Goal: Task Accomplishment & Management: Manage account settings

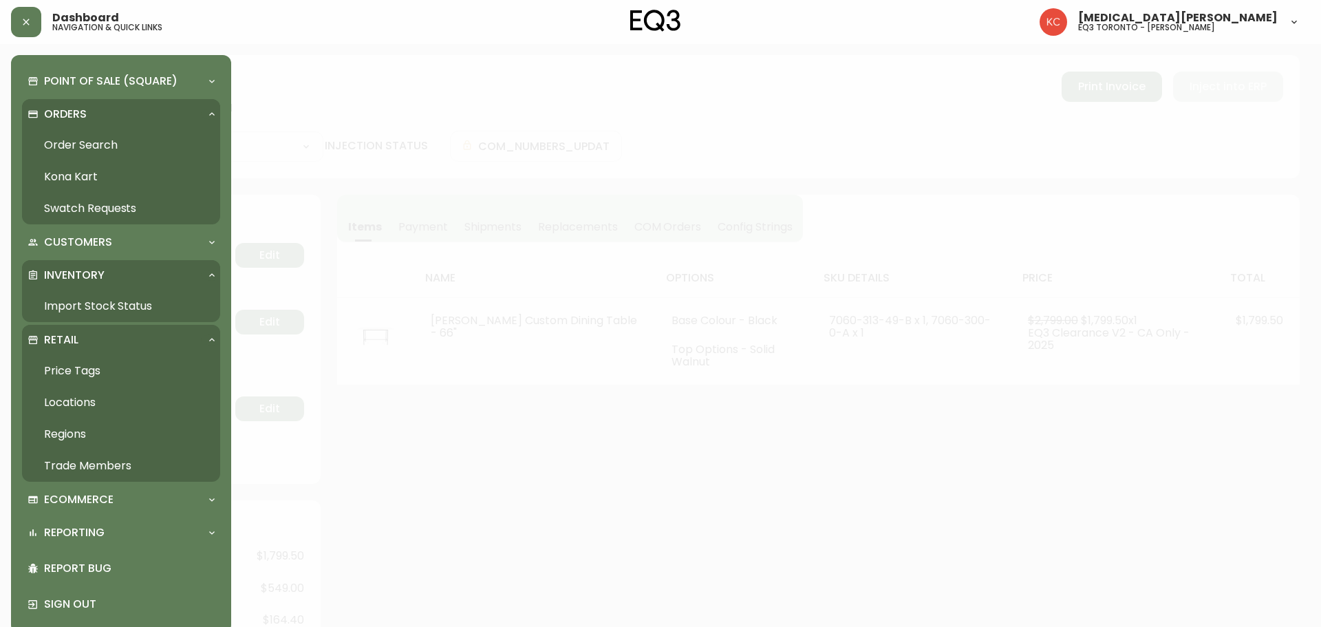
select select "PROCESSING"
click at [66, 468] on link "Trade Members" at bounding box center [121, 466] width 198 height 32
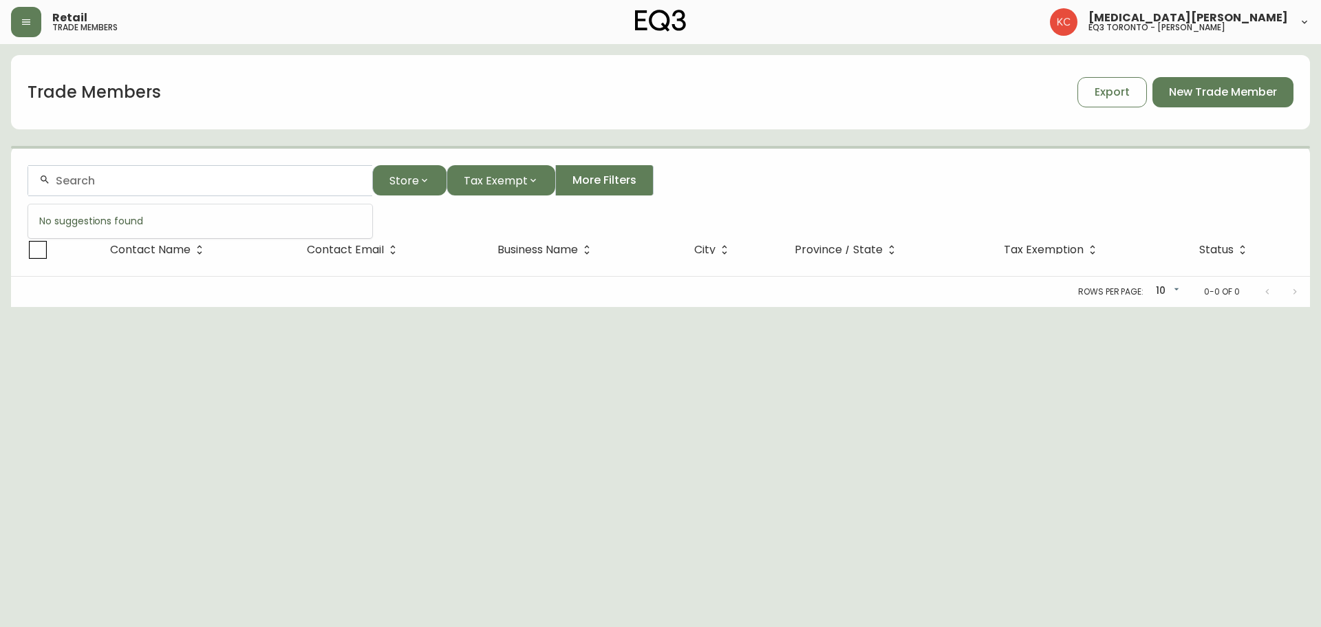
click at [270, 182] on input "text" at bounding box center [209, 180] width 306 height 13
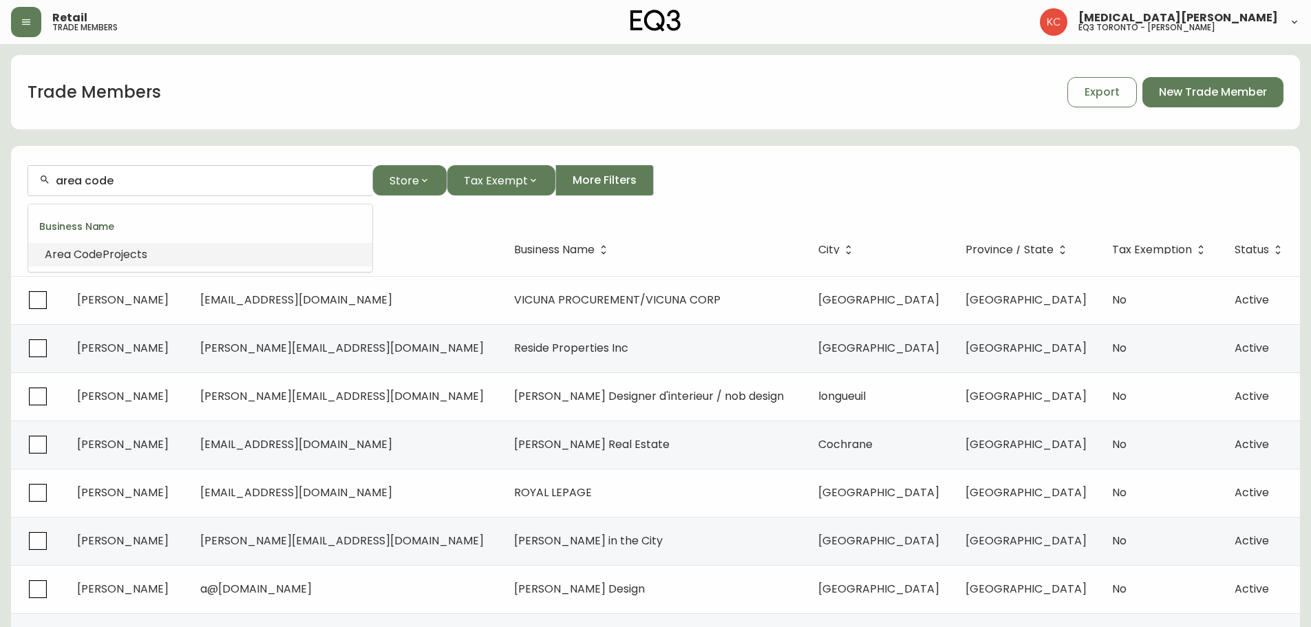
click at [162, 260] on li "Area Code Projects" at bounding box center [200, 254] width 344 height 23
type input "Area Code Projects"
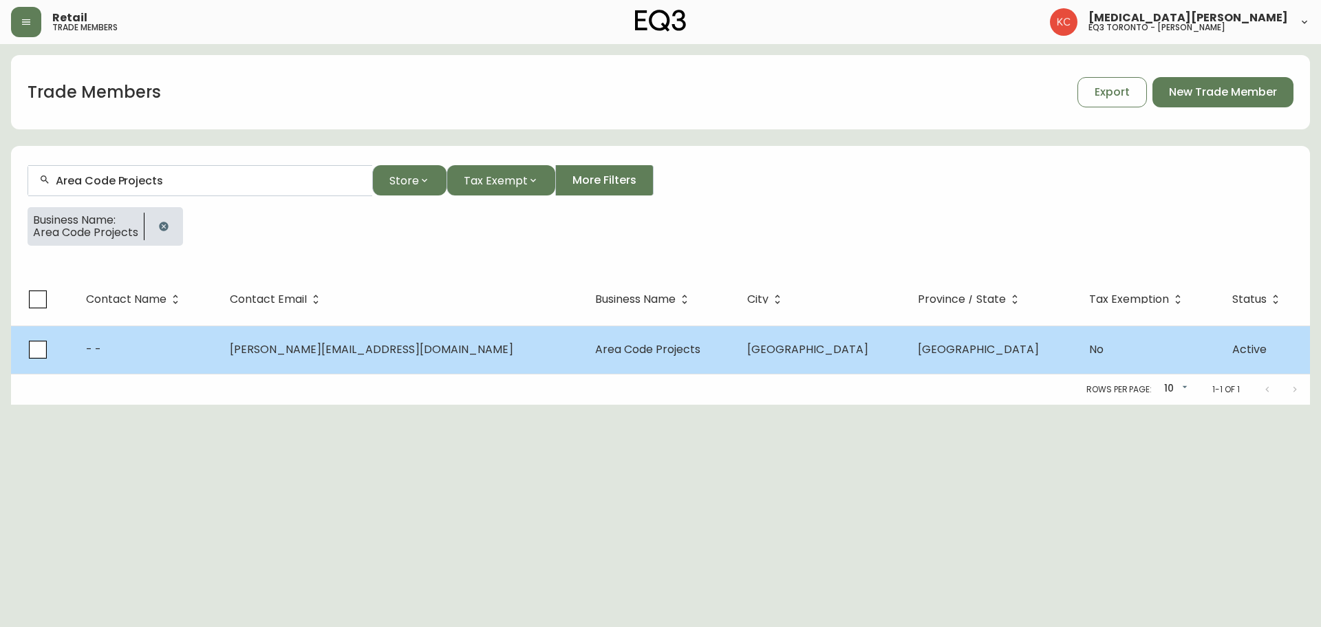
click at [649, 351] on span "Area Code Projects" at bounding box center [647, 349] width 105 height 16
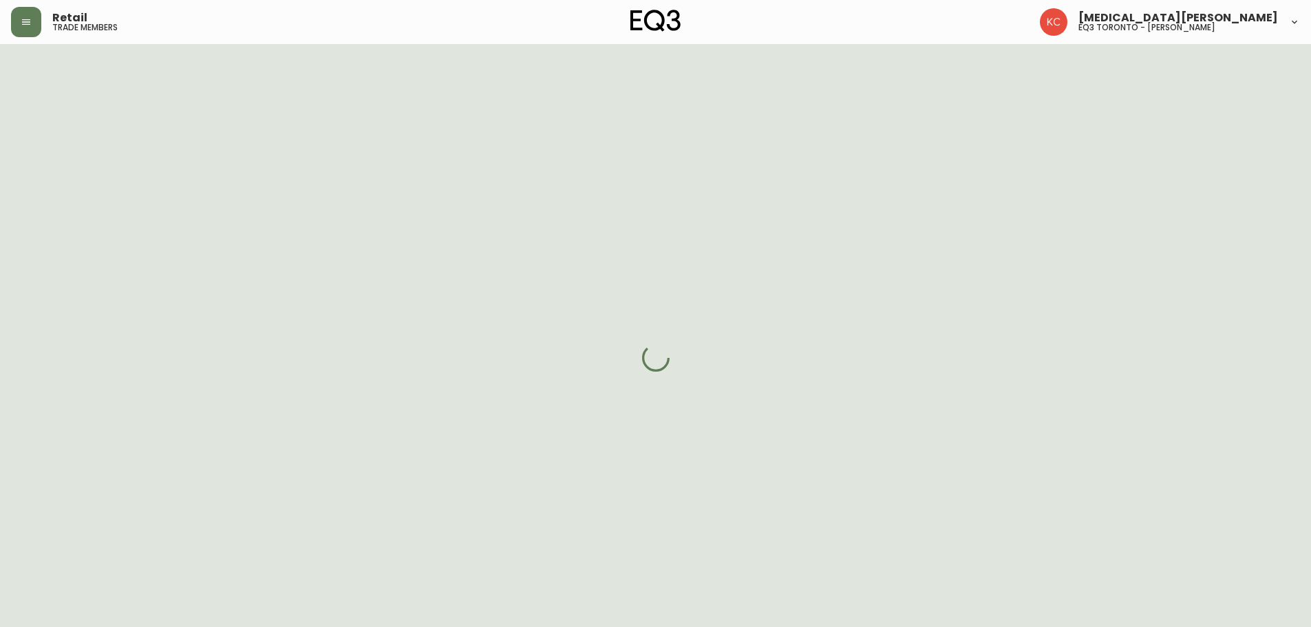
select select "ON"
select select "CA"
select select "CA_EN"
select select "Other"
select select "cjw10z96s008u6gs0ccm7hd19"
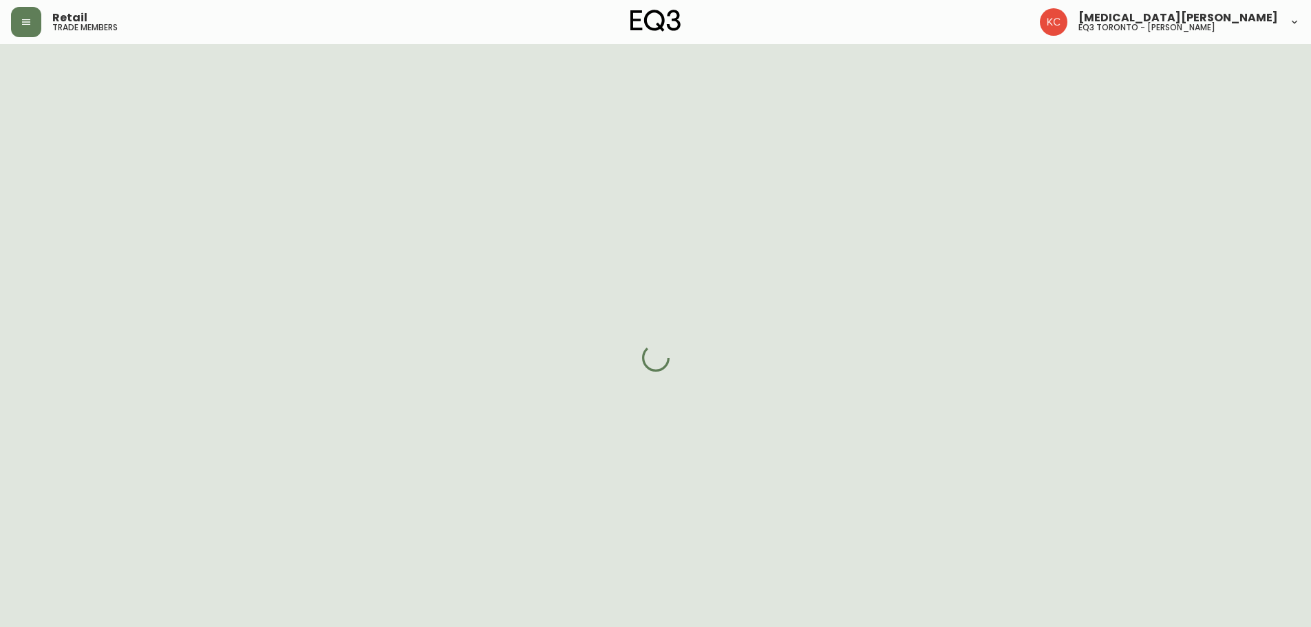
select select "false"
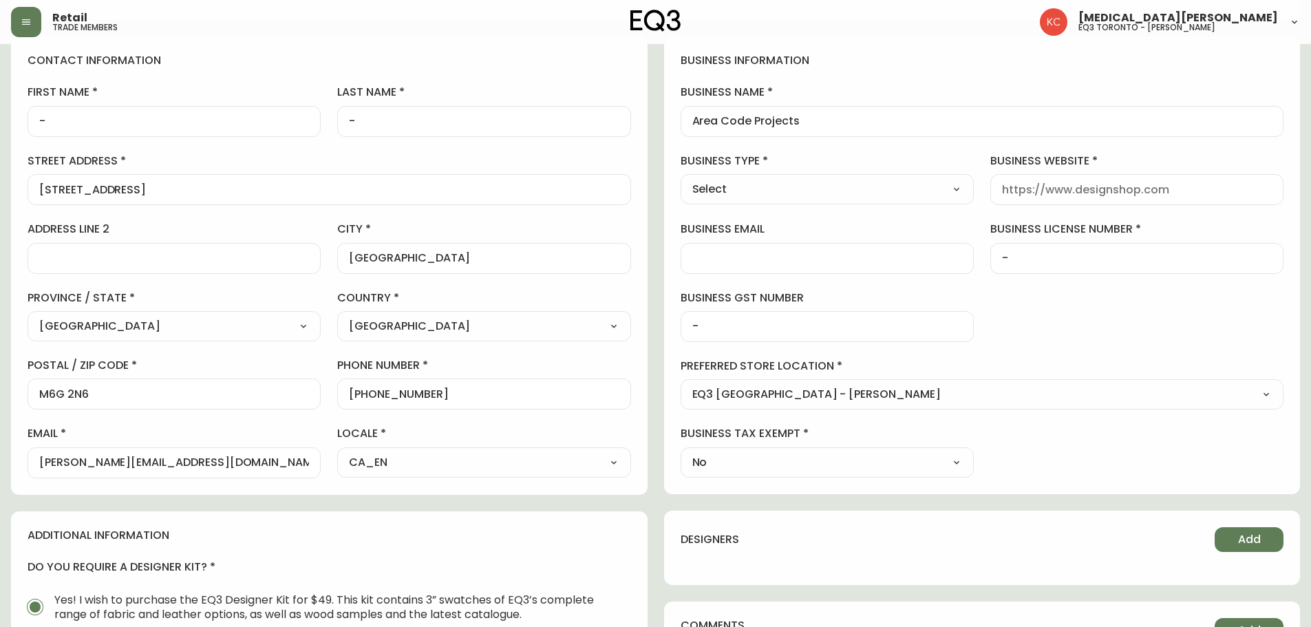
scroll to position [206, 0]
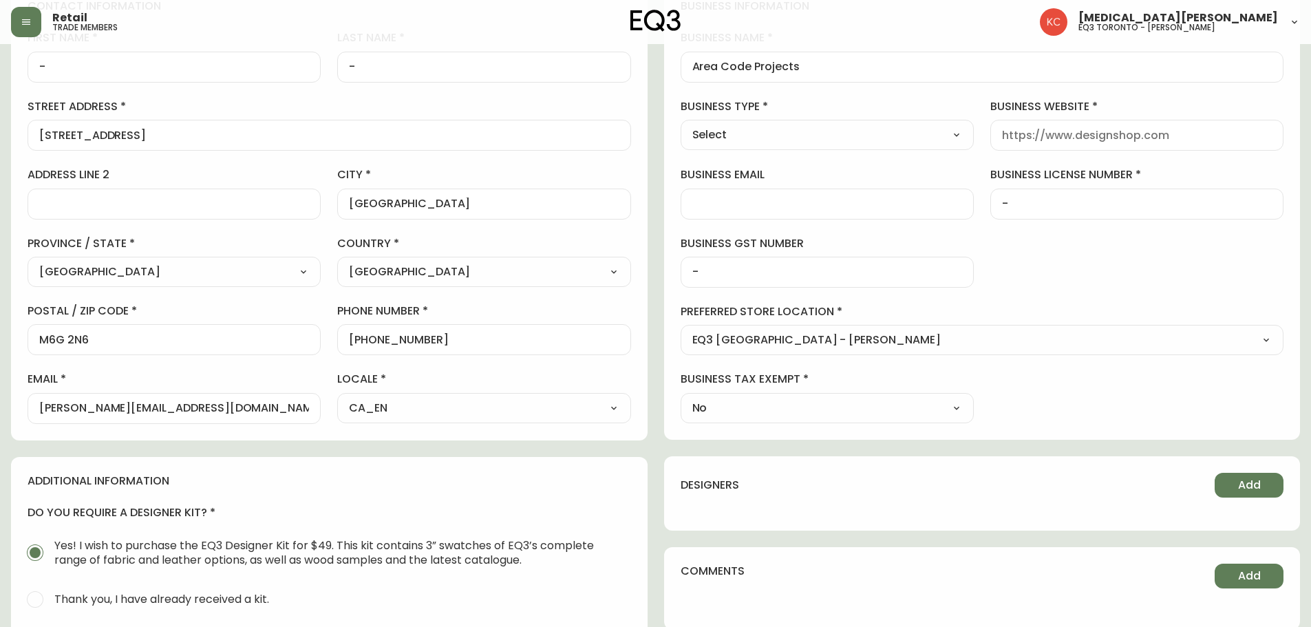
click at [184, 406] on input "[PERSON_NAME][EMAIL_ADDRESS][DOMAIN_NAME]" at bounding box center [174, 408] width 270 height 13
drag, startPoint x: 257, startPoint y: 407, endPoint x: 36, endPoint y: 387, distance: 221.0
click at [36, 387] on div "email [PERSON_NAME][EMAIL_ADDRESS][DOMAIN_NAME]" at bounding box center [174, 398] width 293 height 52
type input "[PERSON_NAME][EMAIL_ADDRESS][DOMAIN_NAME]"
click at [762, 194] on div at bounding box center [826, 204] width 293 height 31
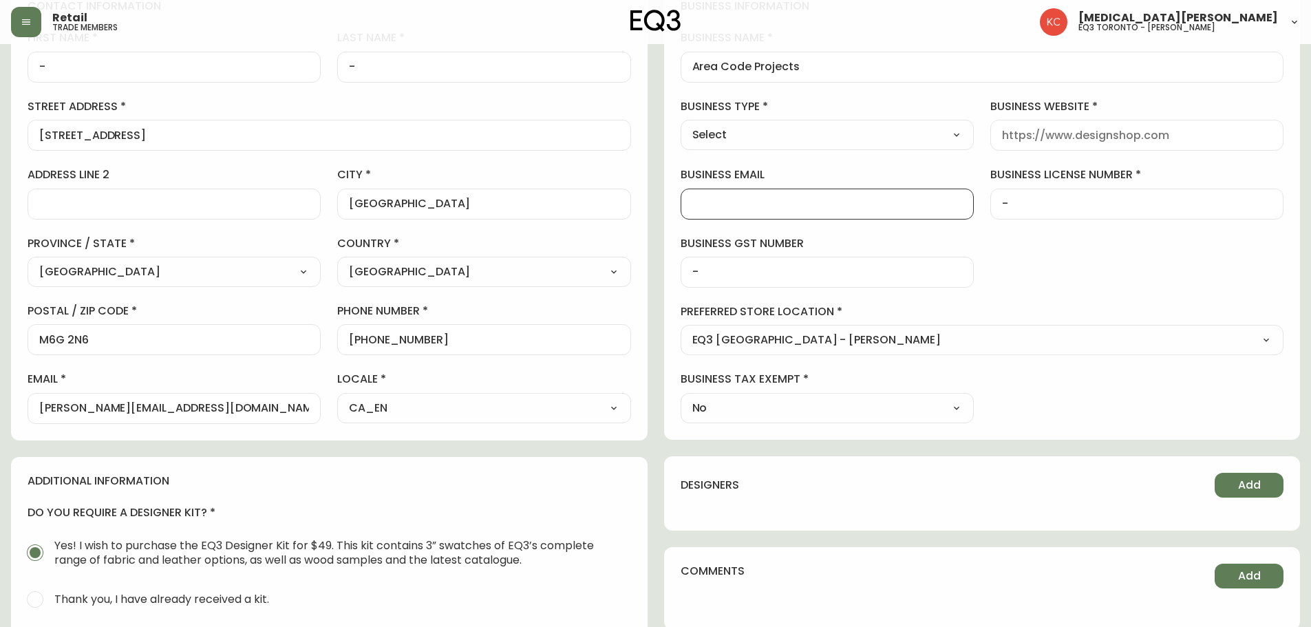
paste input "[PERSON_NAME][EMAIL_ADDRESS][DOMAIN_NAME]"
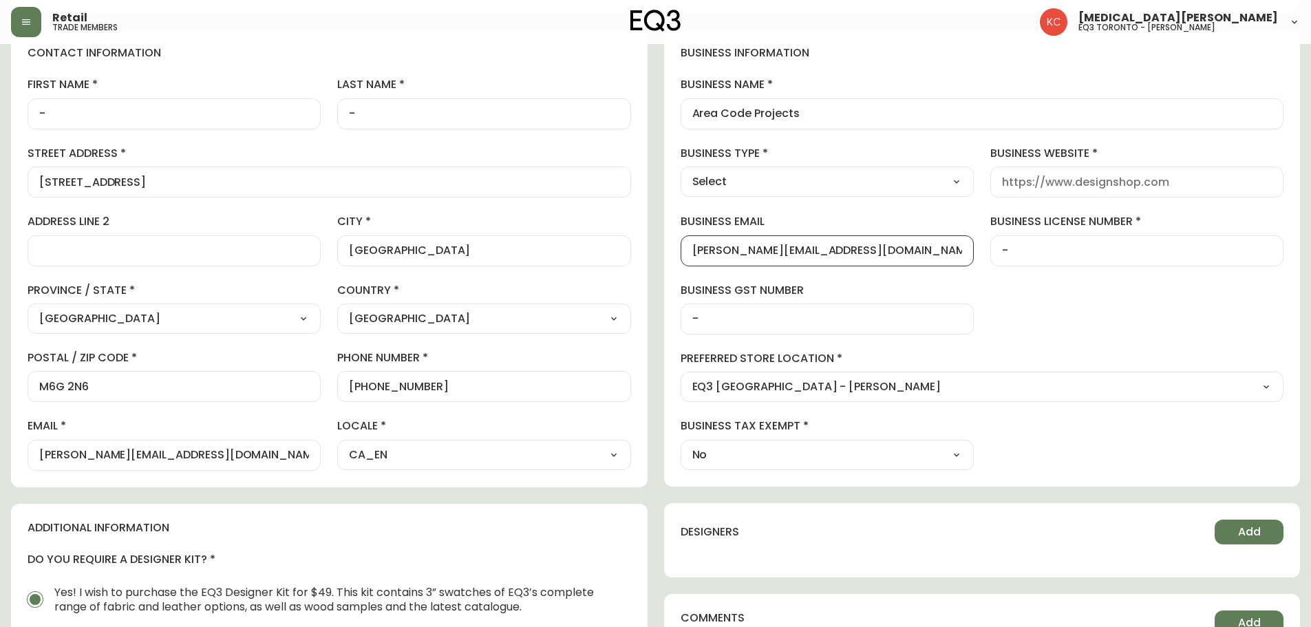
scroll to position [138, 0]
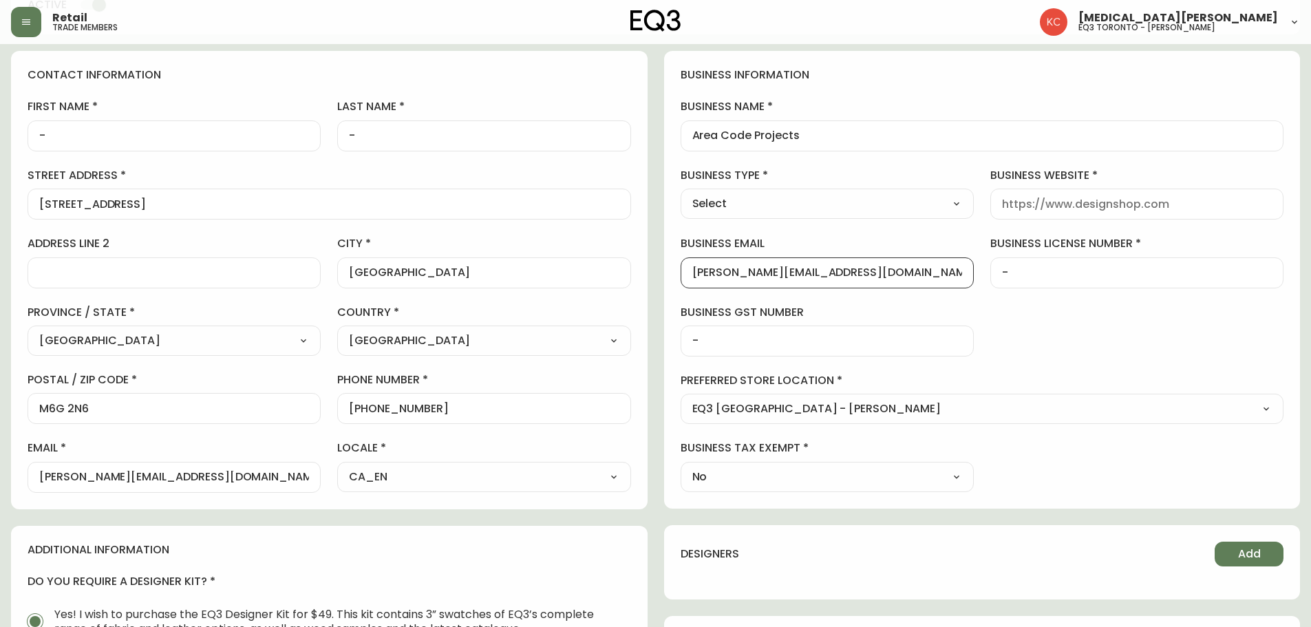
type input "[PERSON_NAME][EMAIL_ADDRESS][DOMAIN_NAME]"
click at [800, 135] on input "Area Code Projects" at bounding box center [982, 135] width 580 height 13
type input "Area Code Architects"
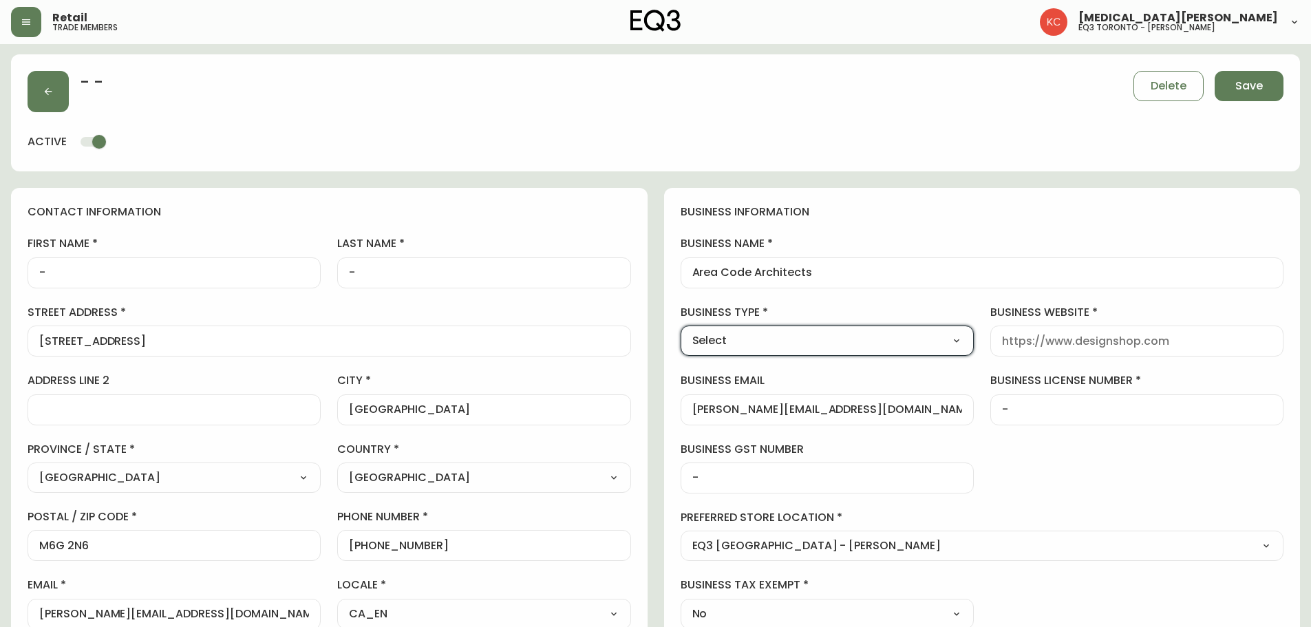
scroll to position [0, 0]
click at [1266, 92] on button "Save" at bounding box center [1248, 87] width 69 height 30
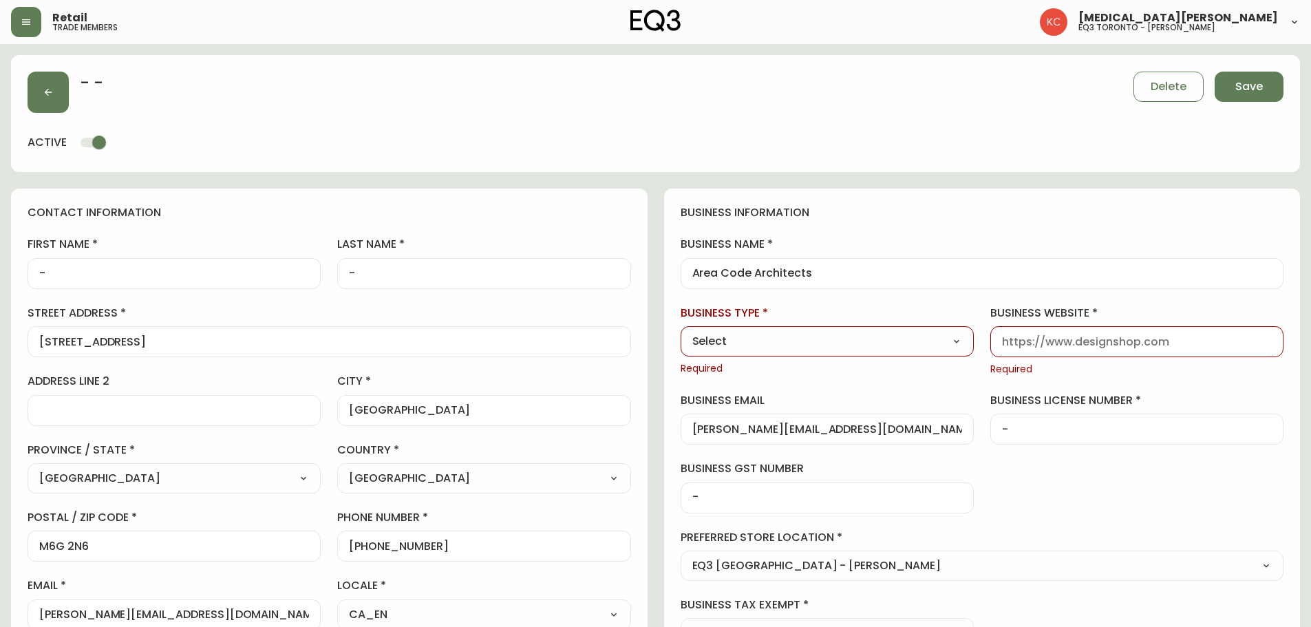
click at [1123, 346] on input "business website" at bounding box center [1137, 341] width 270 height 13
drag, startPoint x: 879, startPoint y: 431, endPoint x: 740, endPoint y: 447, distance: 140.6
click at [740, 447] on div "business information business name Area Code Architects business type Select Se…" at bounding box center [982, 427] width 636 height 476
click at [1110, 341] on input "business website" at bounding box center [1137, 341] width 270 height 13
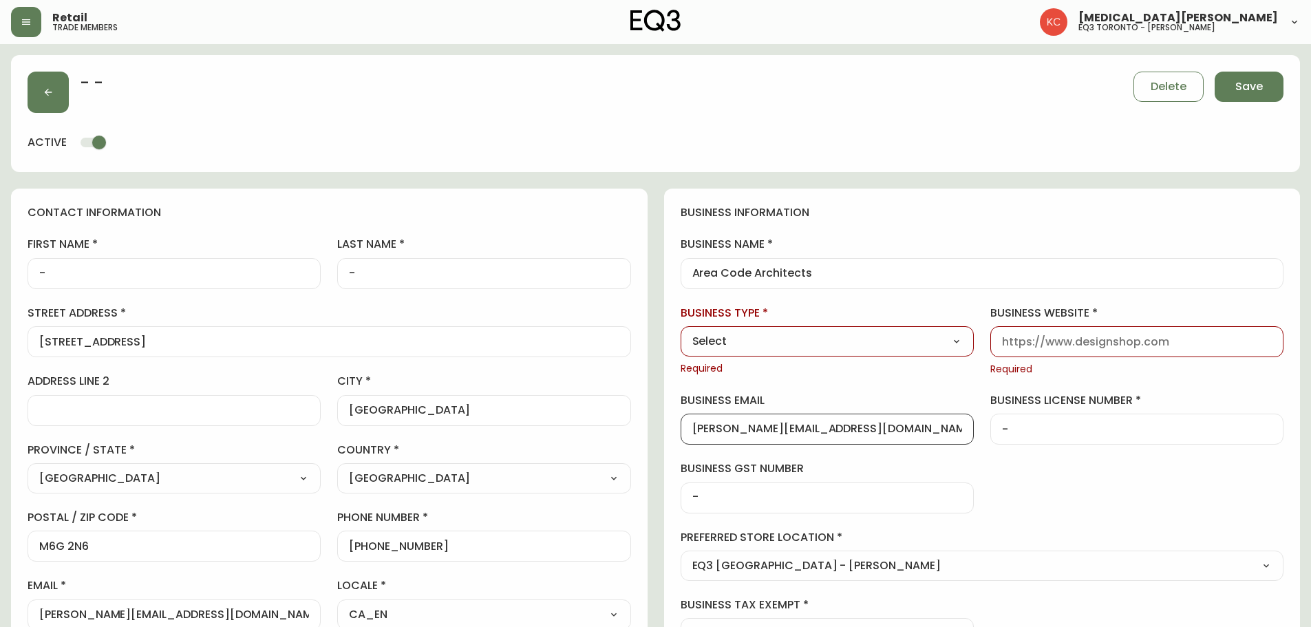
scroll to position [0, 0]
paste input "[DOMAIN_NAME]"
type input "[DOMAIN_NAME]"
click at [978, 330] on div "business information business name Area Code Architects business type Select Se…" at bounding box center [982, 427] width 636 height 476
drag, startPoint x: 951, startPoint y: 339, endPoint x: 942, endPoint y: 341, distance: 9.4
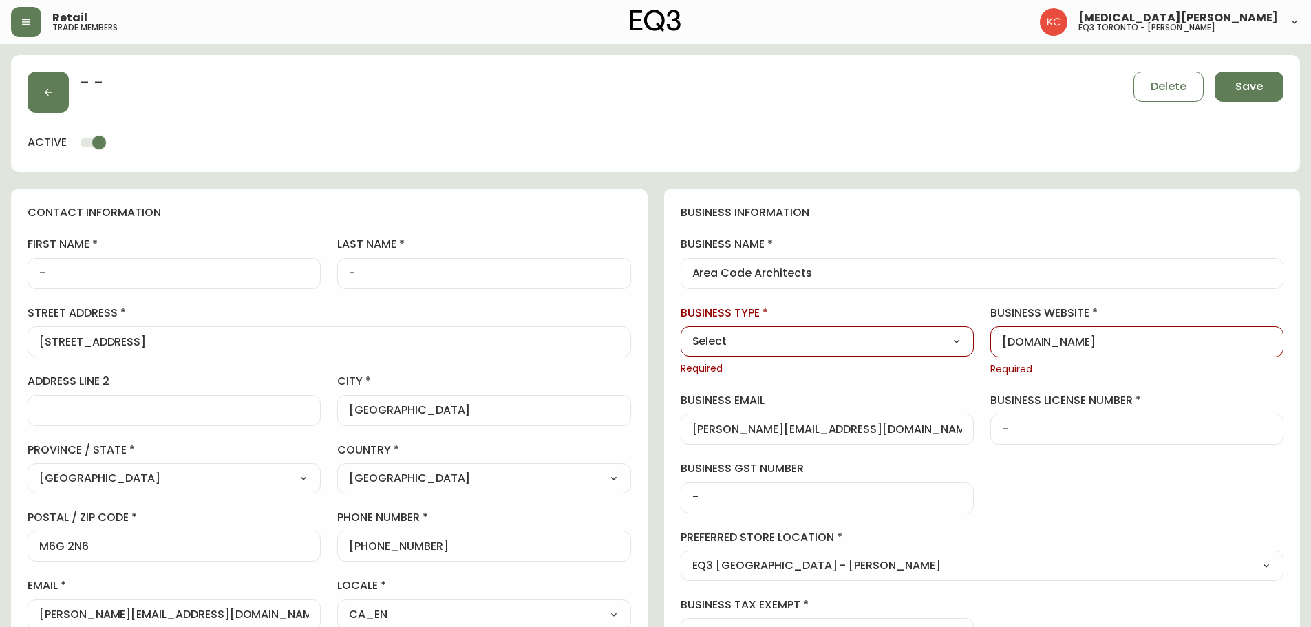
click at [951, 339] on select "Select Interior Designer Architect Home Builder Contractor Real Estate Agent Ho…" at bounding box center [826, 341] width 293 height 21
select select "Architect"
click at [680, 331] on select "Select Interior Designer Architect Home Builder Contractor Real Estate Agent Ho…" at bounding box center [826, 341] width 293 height 21
type input "Architect"
click at [1250, 81] on span "Save" at bounding box center [1249, 86] width 28 height 15
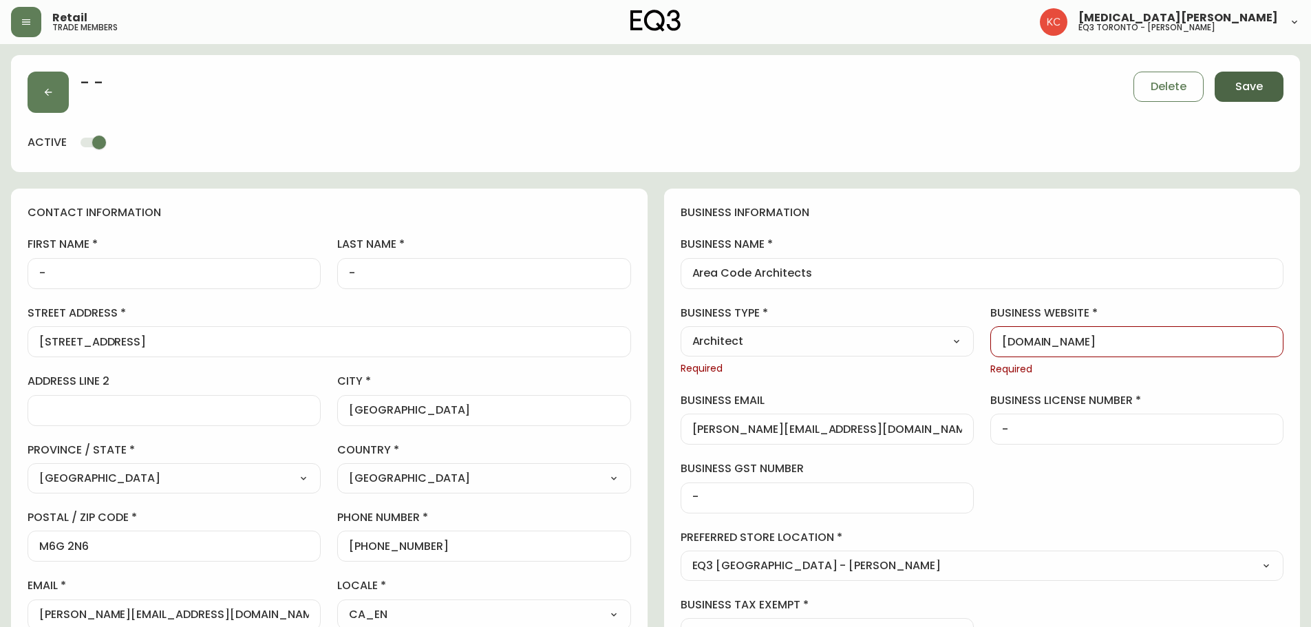
select select
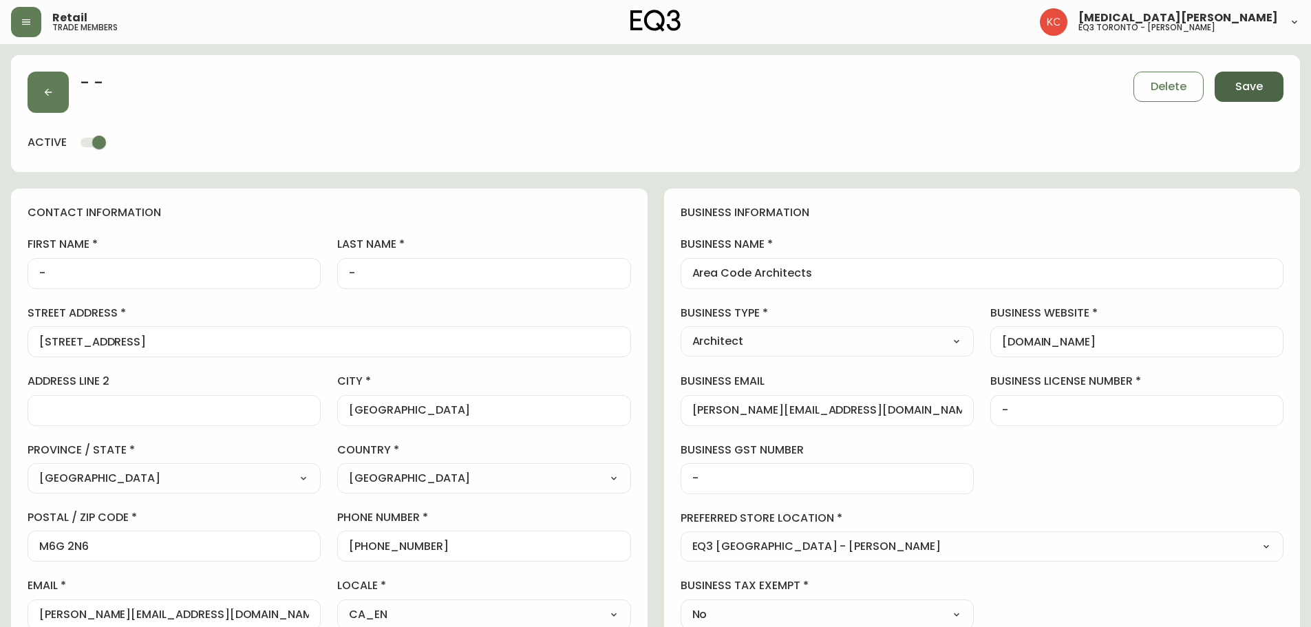
type input "Other"
select select "Other"
